Goal: Task Accomplishment & Management: Manage account settings

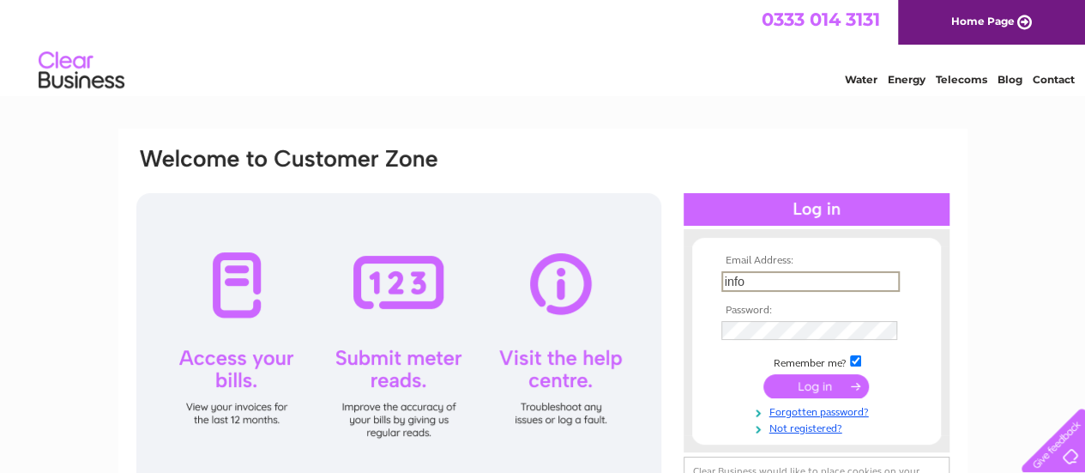
type input "[EMAIL_ADDRESS][DOMAIN_NAME]"
click at [828, 390] on input "submit" at bounding box center [815, 384] width 105 height 24
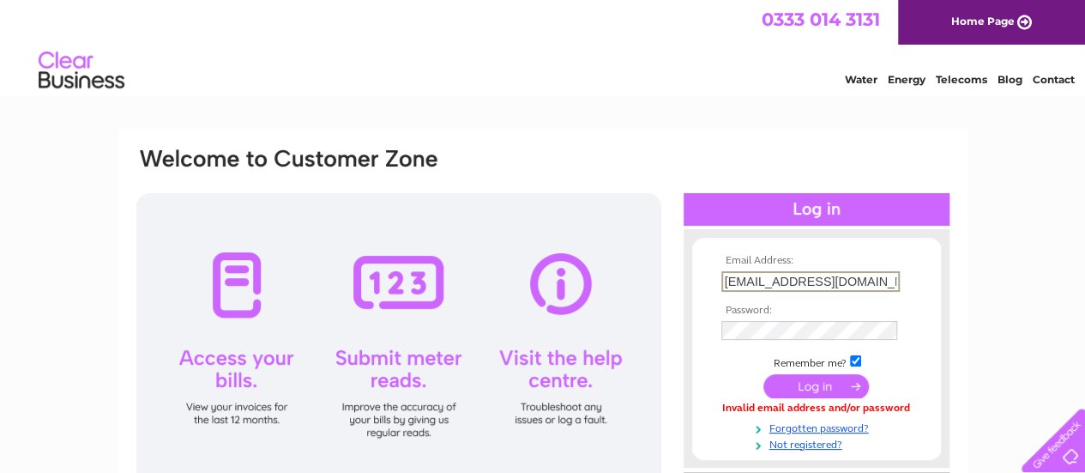
drag, startPoint x: 882, startPoint y: 280, endPoint x: 607, endPoint y: 268, distance: 275.6
click at [997, 86] on div "Email Address: [EMAIL_ADDRESS][DOMAIN_NAME] Password:" at bounding box center [1009, 77] width 25 height 17
type input "[EMAIL_ADDRESS][DOMAIN_NAME]"
click at [818, 386] on input "submit" at bounding box center [815, 387] width 105 height 24
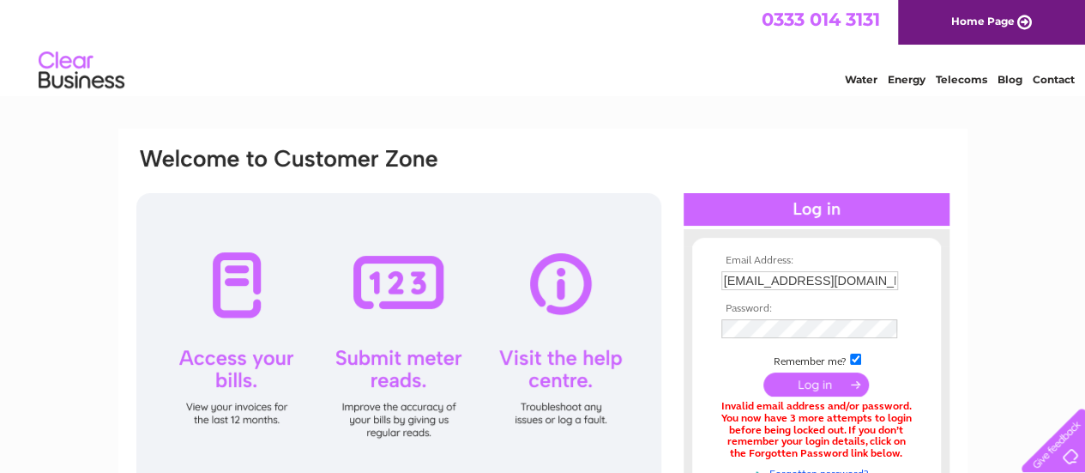
scroll to position [132, 0]
